Goal: Task Accomplishment & Management: Manage account settings

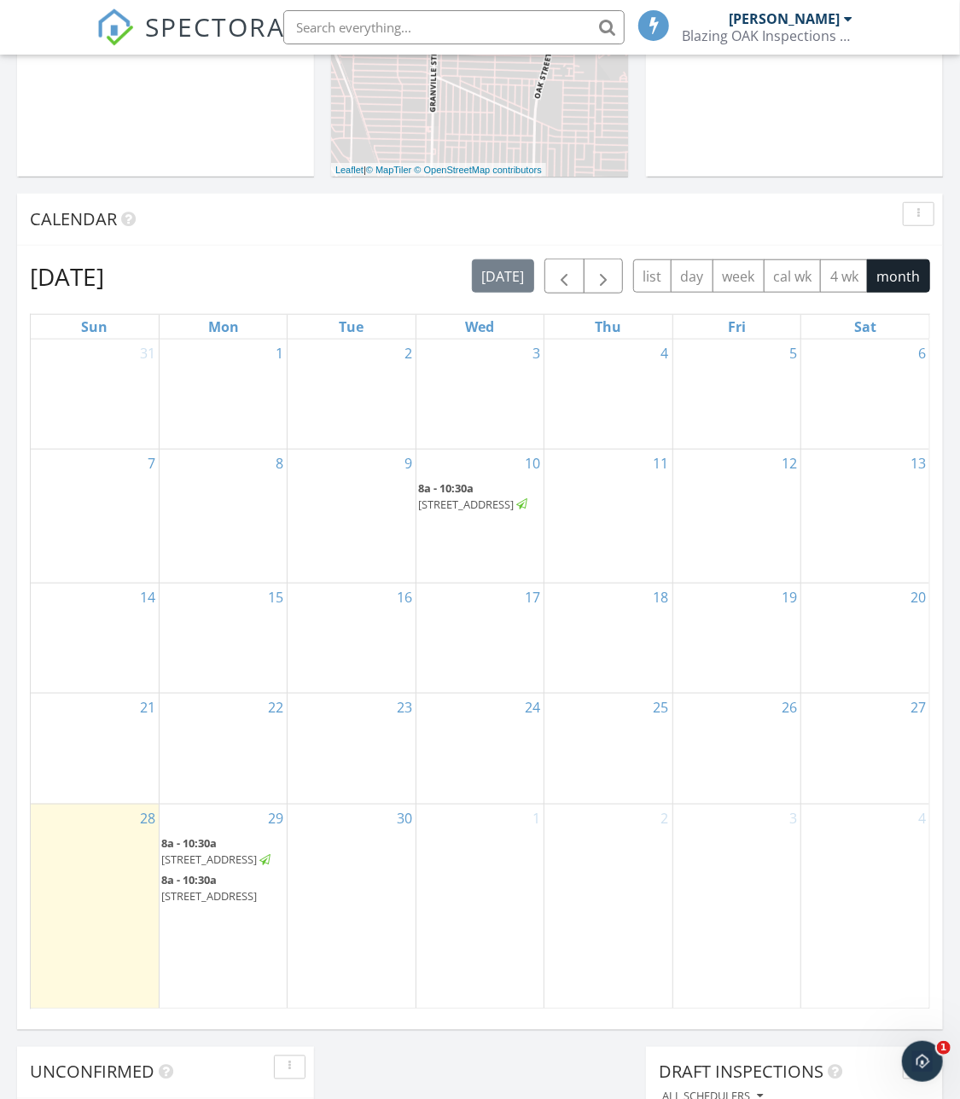
scroll to position [571, 0]
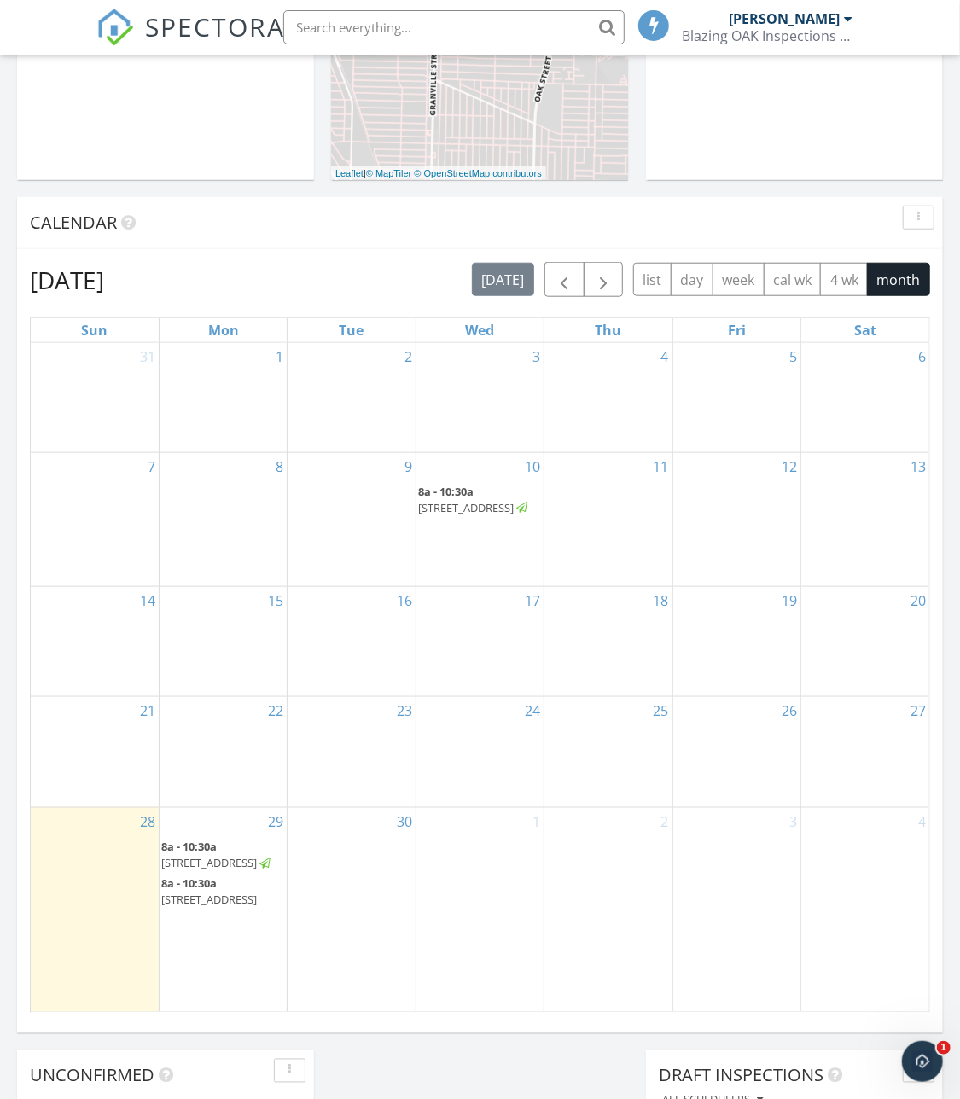
click at [222, 892] on span "[STREET_ADDRESS]" at bounding box center [209, 899] width 96 height 15
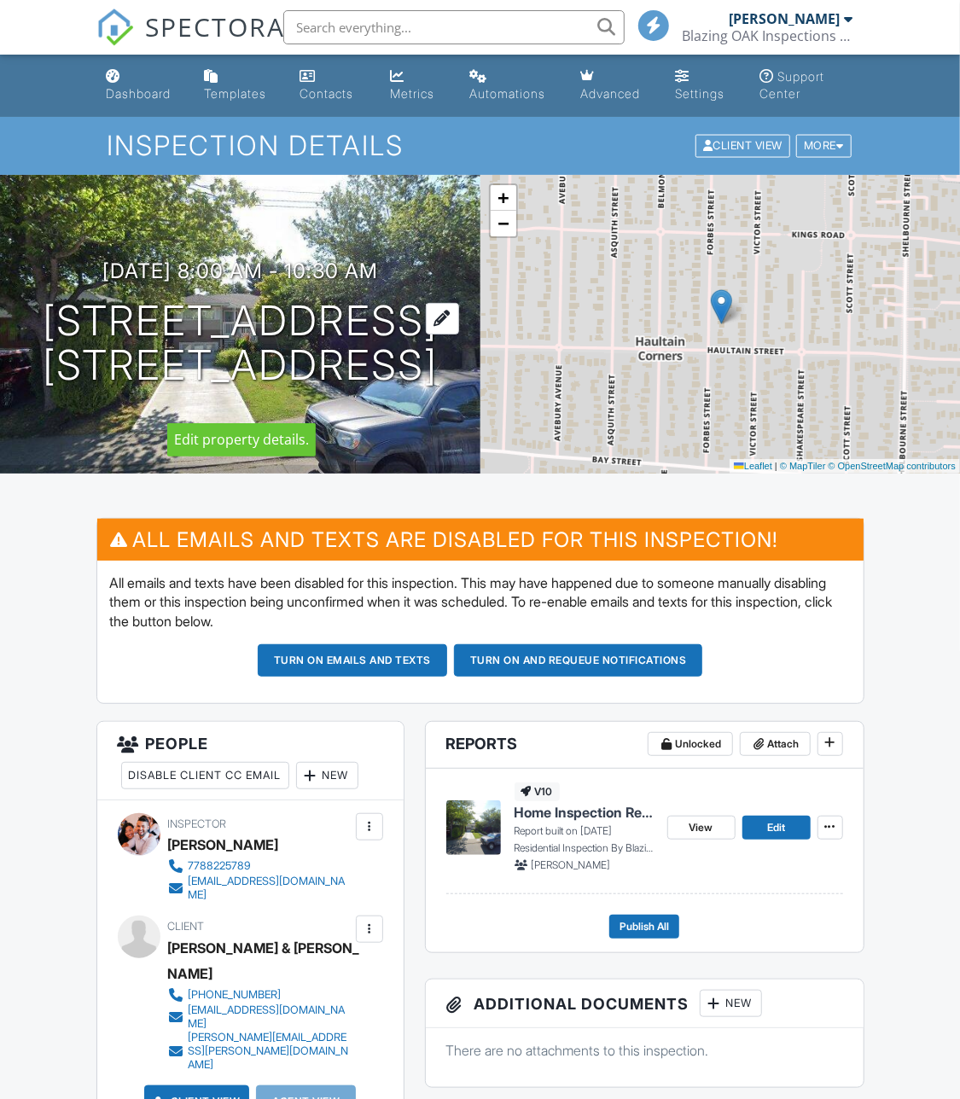
click at [454, 303] on div at bounding box center [442, 319] width 33 height 32
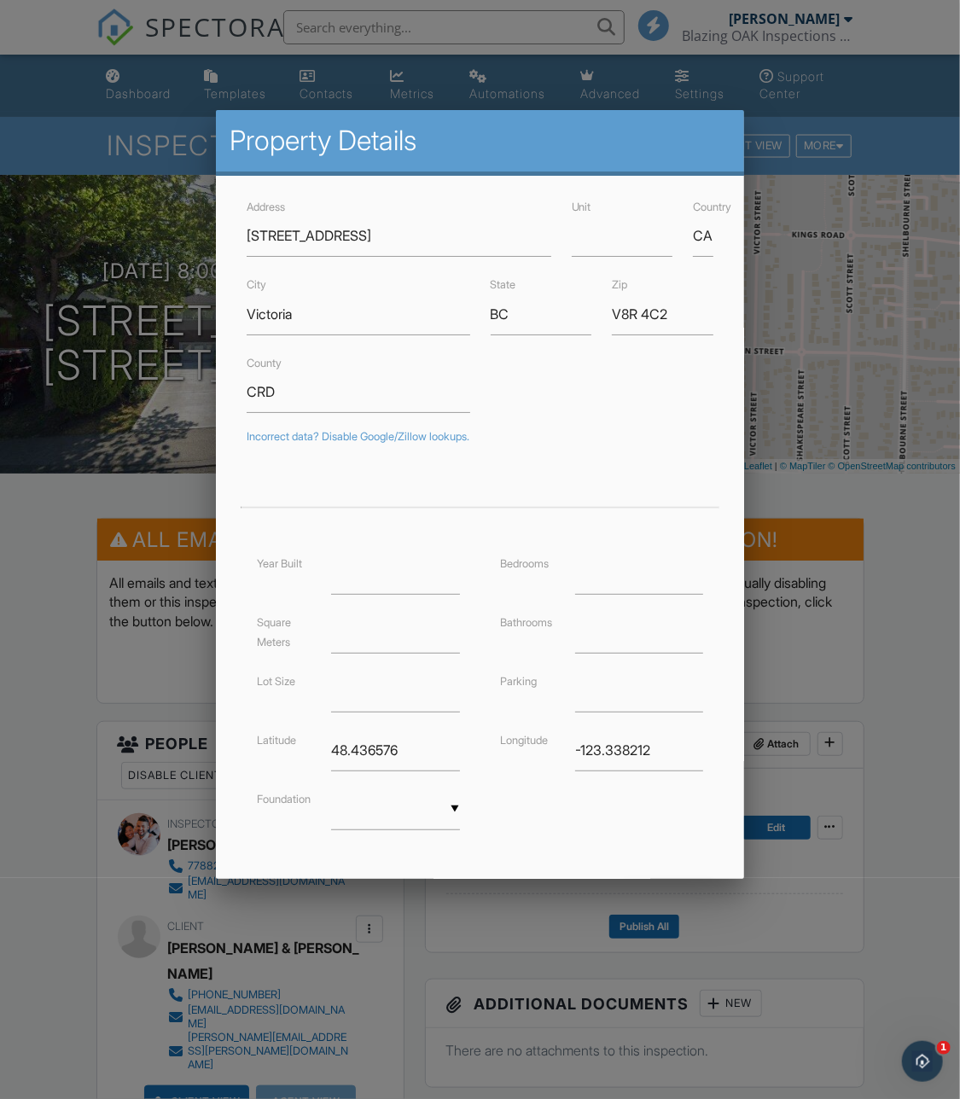
click at [40, 368] on div at bounding box center [480, 601] width 960 height 1373
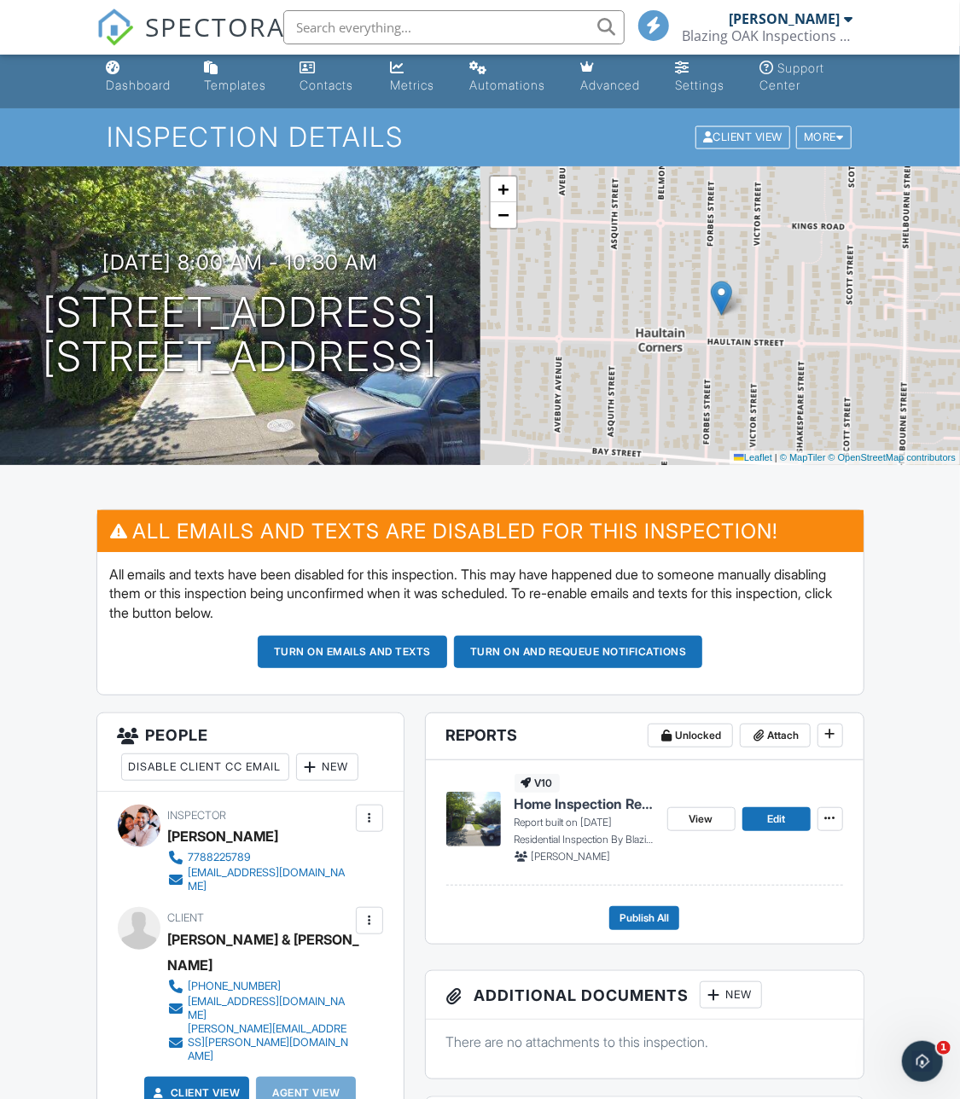
scroll to position [4, 0]
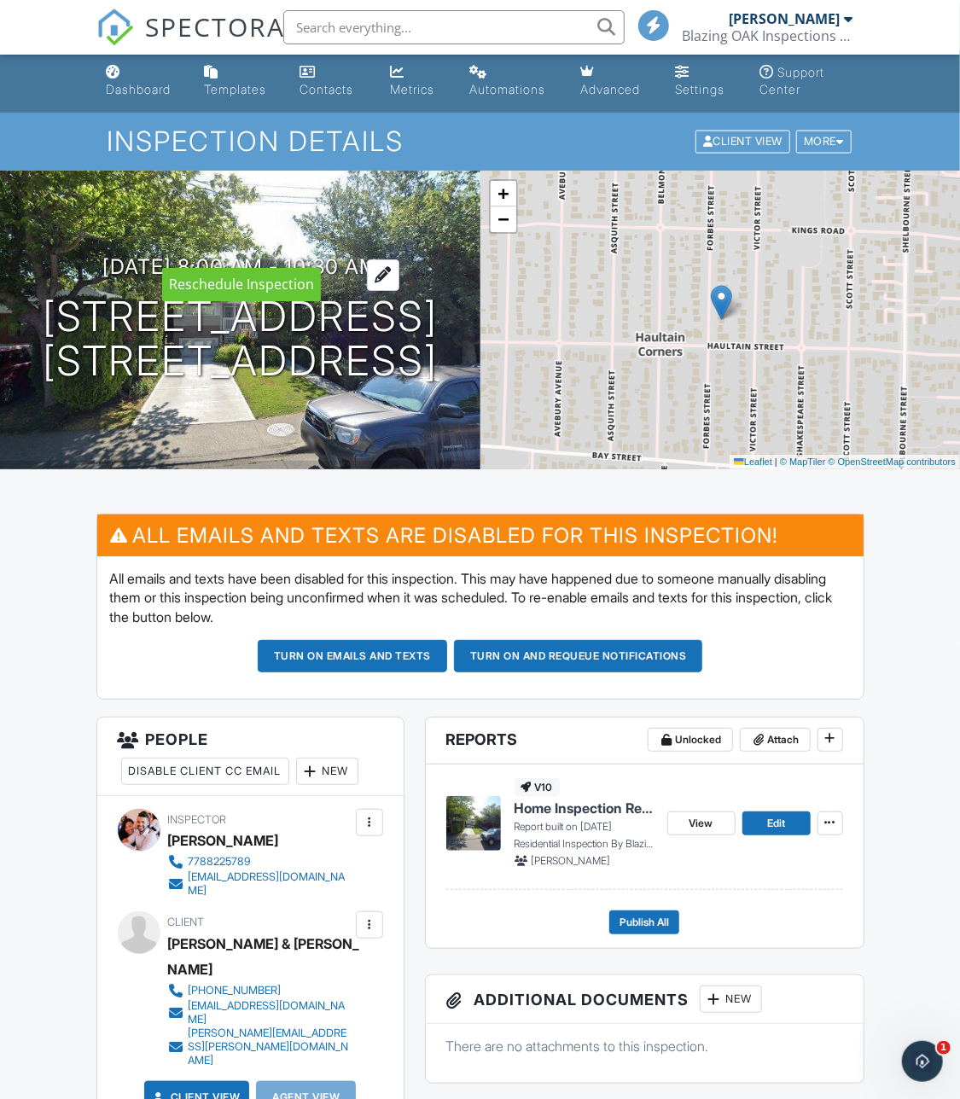
click at [399, 259] on div at bounding box center [383, 275] width 32 height 32
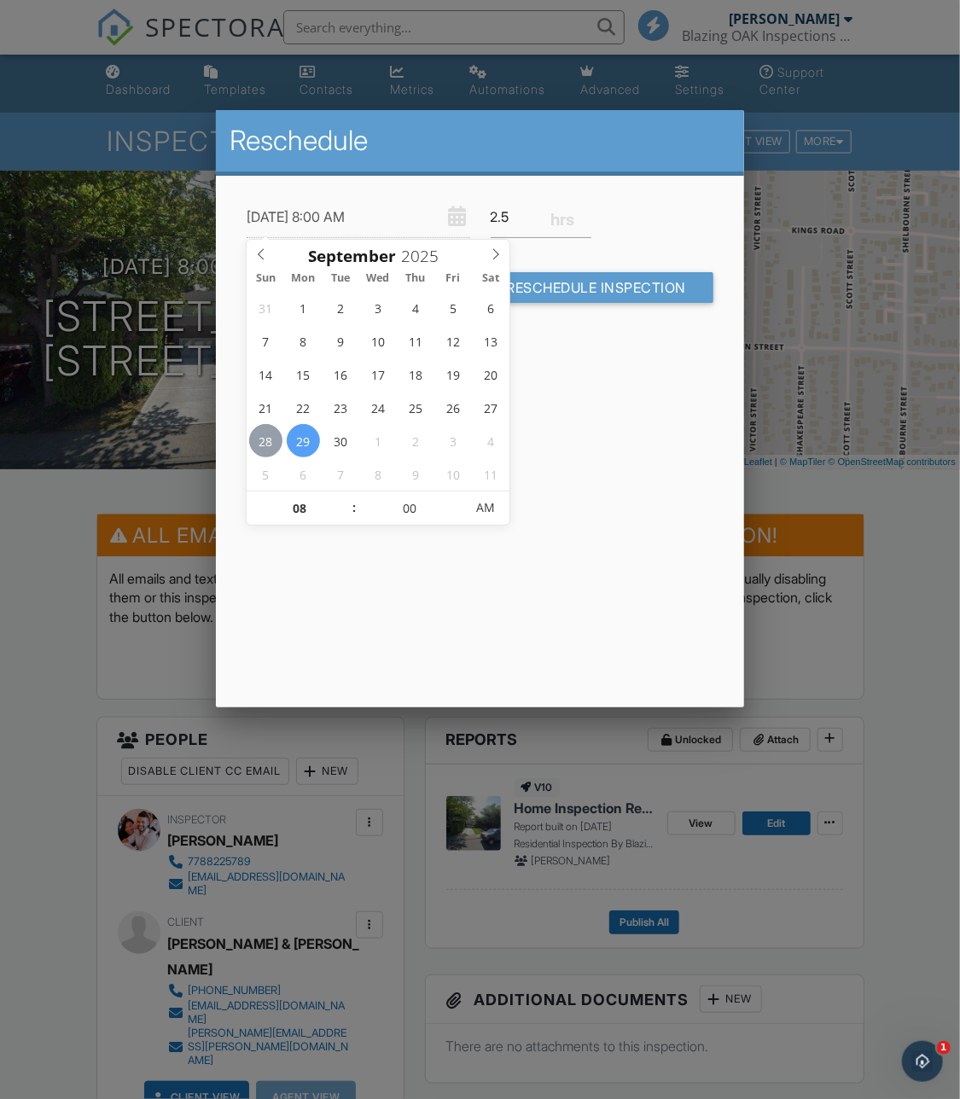
type input "[DATE] 8:00 AM"
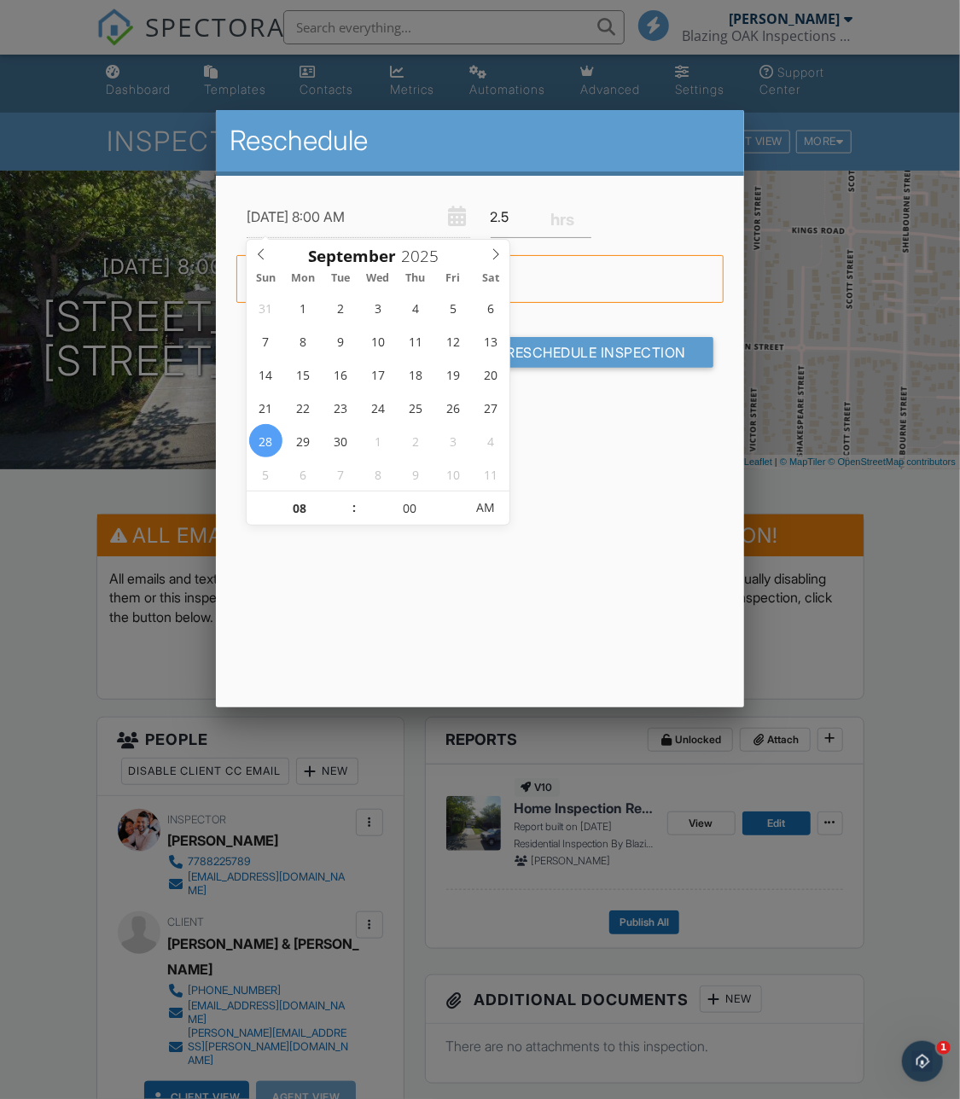
click at [603, 368] on form "[DATE] 8:00 AM 2.5 Warning: this date/time is in the past. Cancel Reschedule In…" at bounding box center [479, 288] width 487 height 184
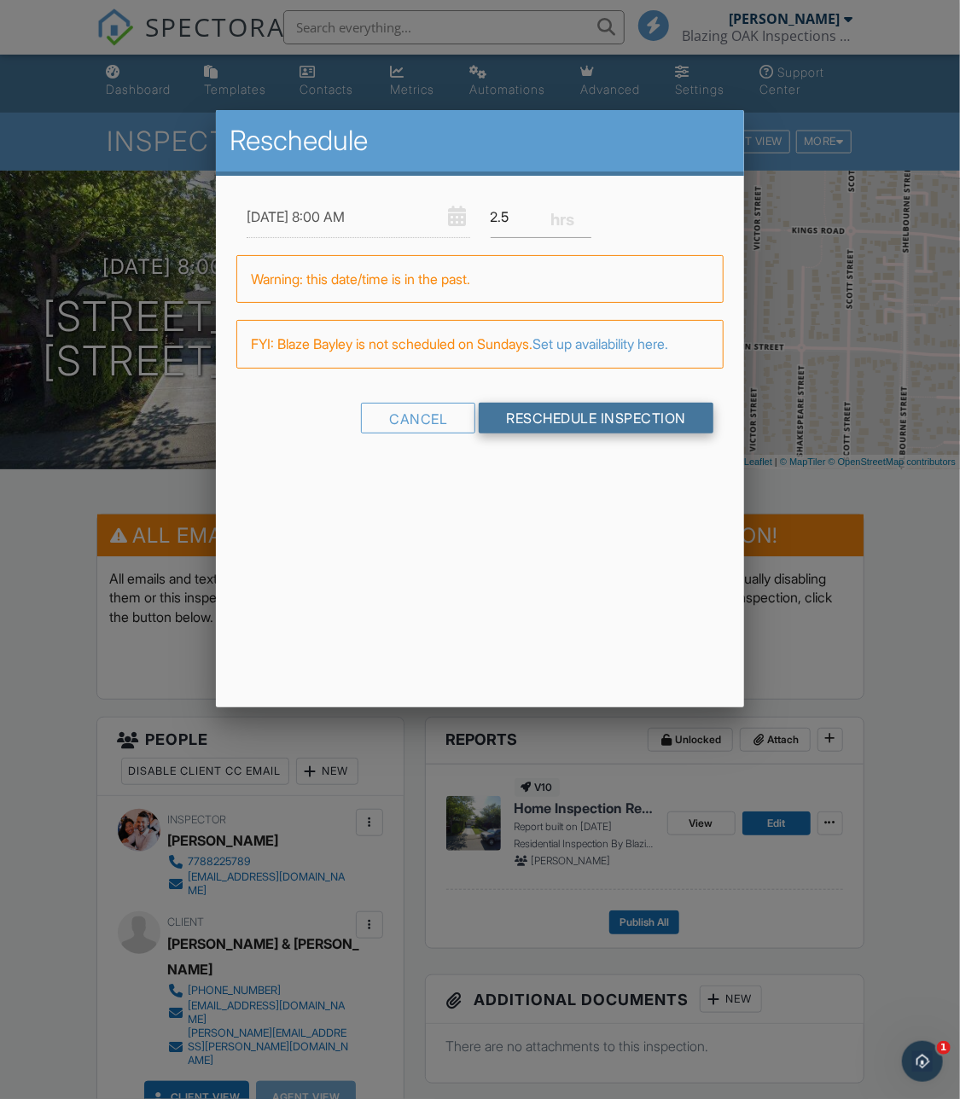
click at [588, 424] on input "Reschedule Inspection" at bounding box center [596, 418] width 235 height 31
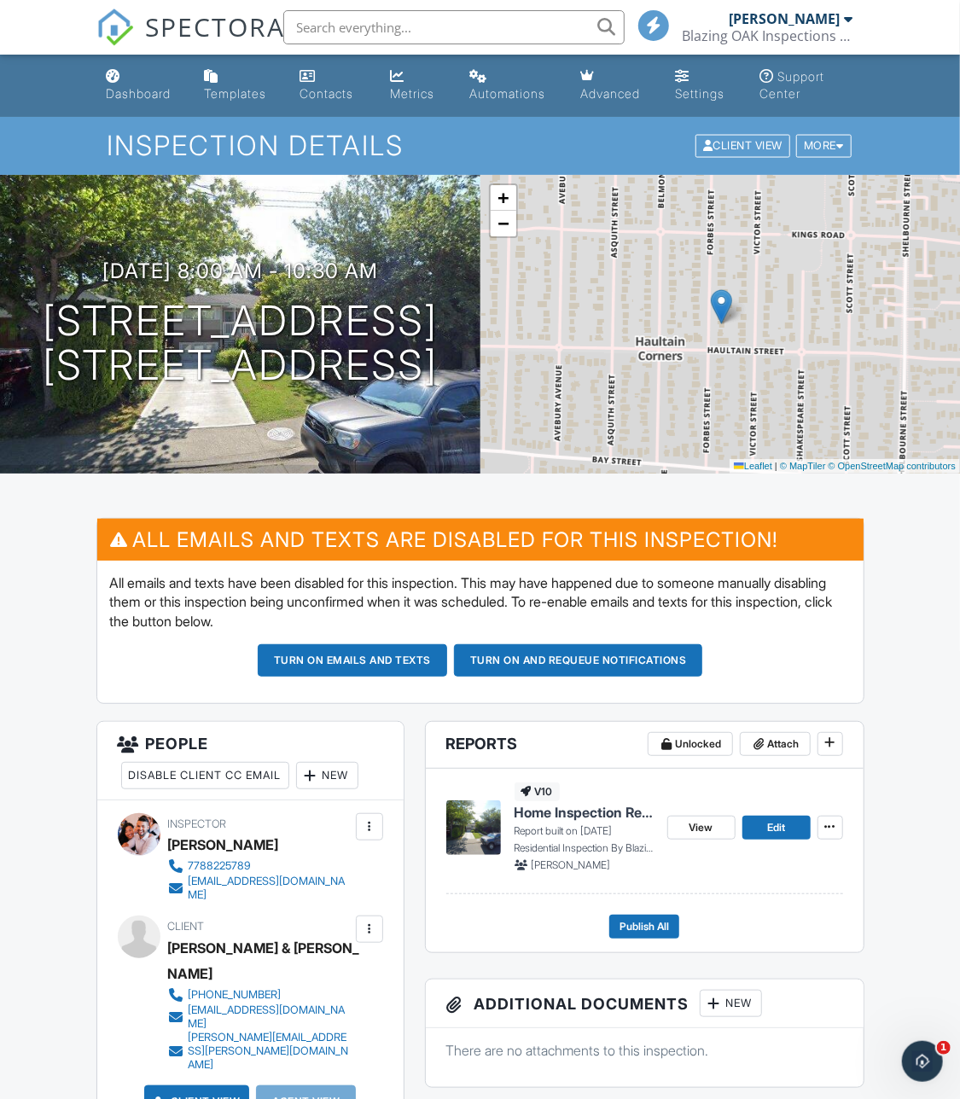
scroll to position [46, 0]
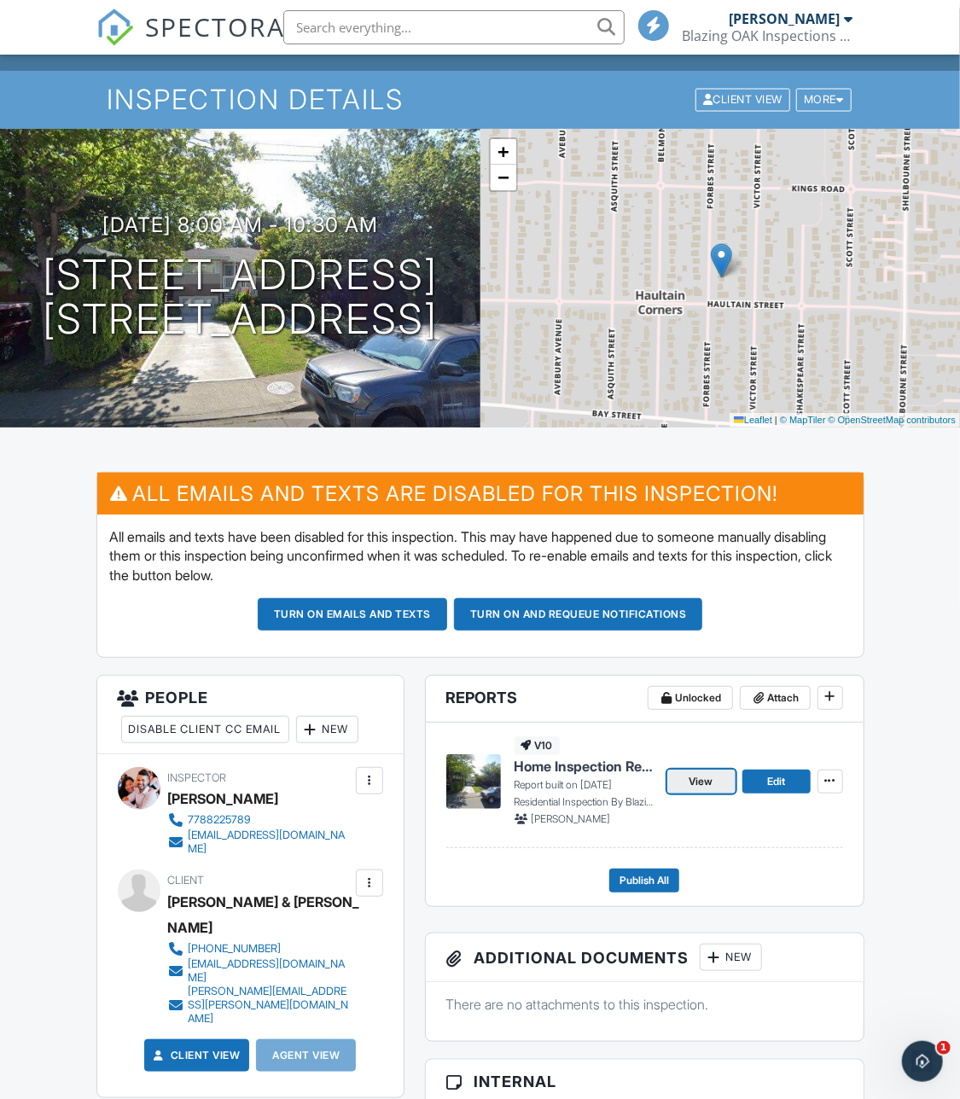
click at [694, 786] on span "View" at bounding box center [701, 781] width 24 height 17
click at [776, 777] on span "Edit" at bounding box center [776, 781] width 18 height 17
